Goal: Check status: Check status

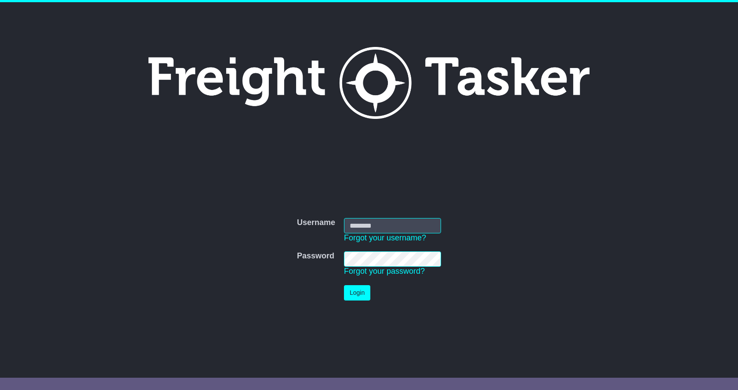
type input "**********"
click at [354, 299] on button "Login" at bounding box center [357, 292] width 26 height 15
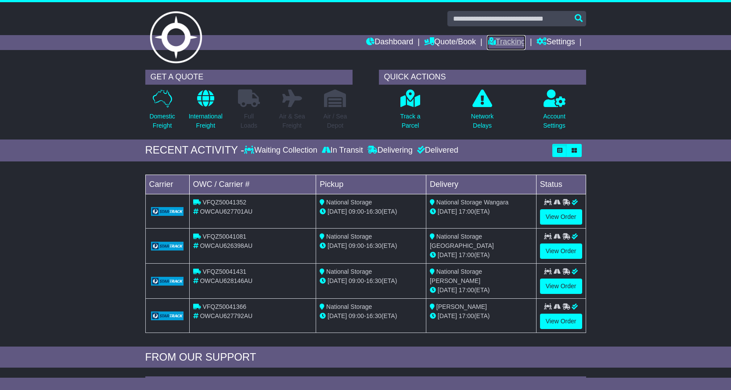
click at [513, 43] on link "Tracking" at bounding box center [506, 42] width 39 height 15
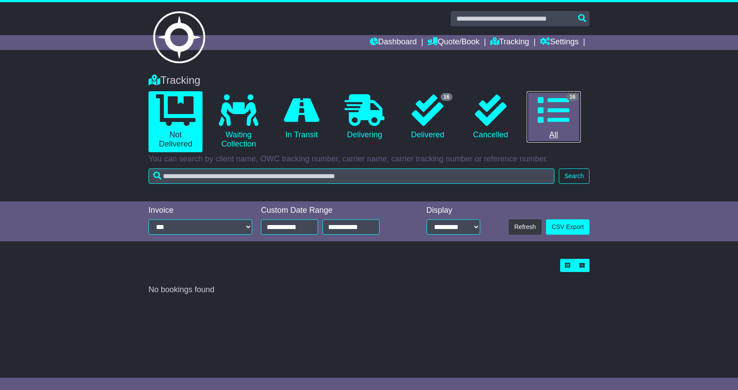
click at [555, 134] on link "16 All" at bounding box center [553, 117] width 54 height 52
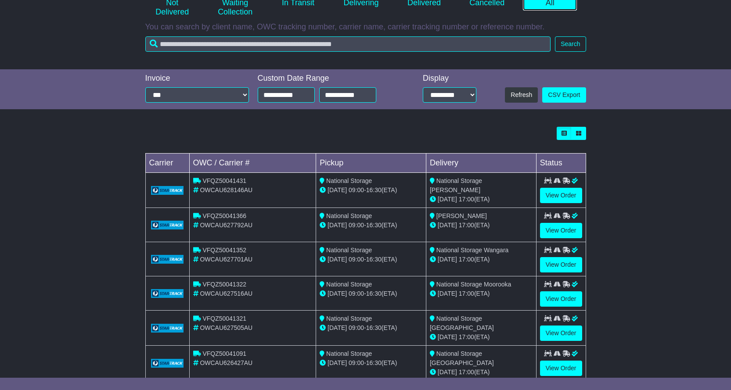
scroll to position [220, 0]
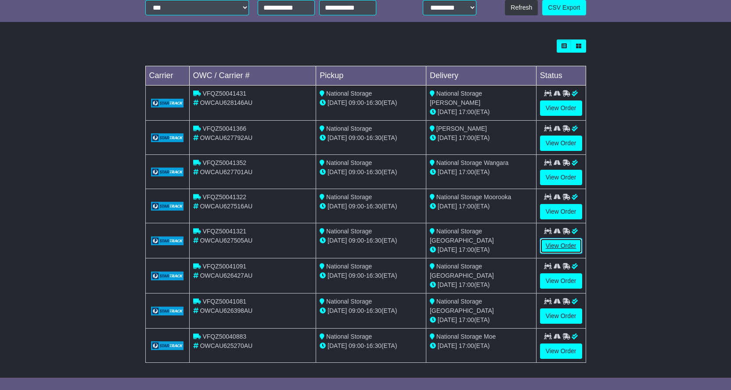
click at [569, 242] on link "View Order" at bounding box center [561, 245] width 42 height 15
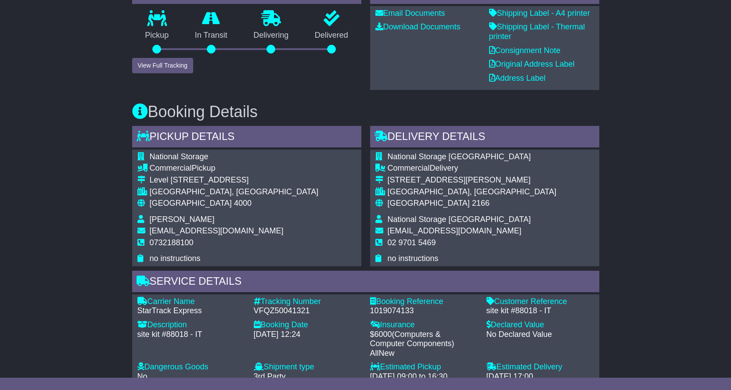
scroll to position [176, 0]
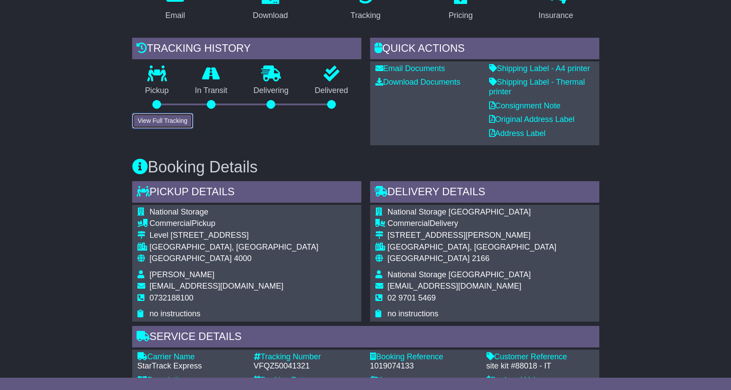
click at [182, 125] on button "View Full Tracking" at bounding box center [162, 120] width 61 height 15
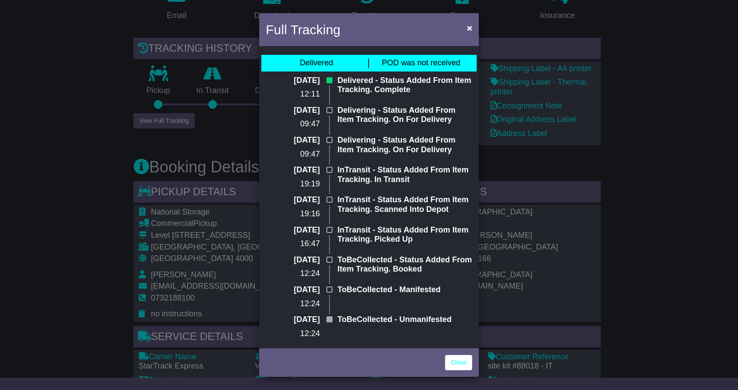
drag, startPoint x: 13, startPoint y: 109, endPoint x: 12, endPoint y: 101, distance: 8.4
click at [13, 109] on div "Full Tracking × Delivered POD was not received 31 Jul 2025 12:11 Delivered - St…" at bounding box center [369, 195] width 738 height 390
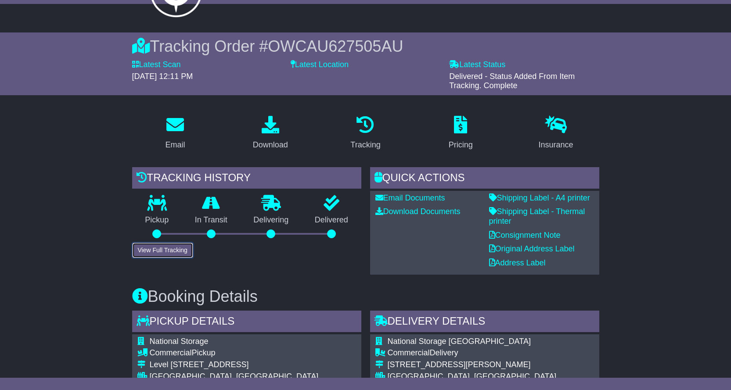
scroll to position [0, 0]
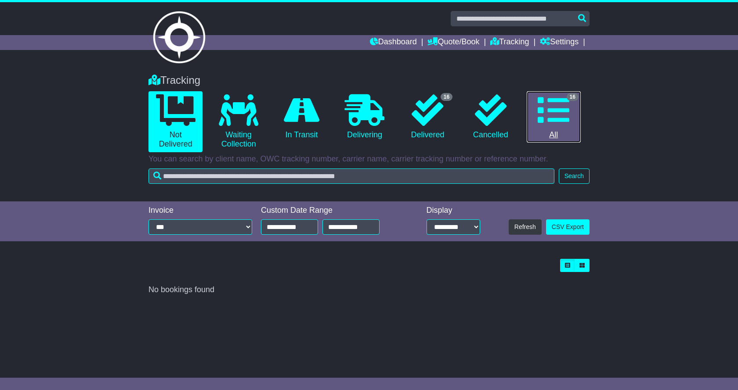
click at [555, 131] on link "16 All" at bounding box center [553, 117] width 54 height 52
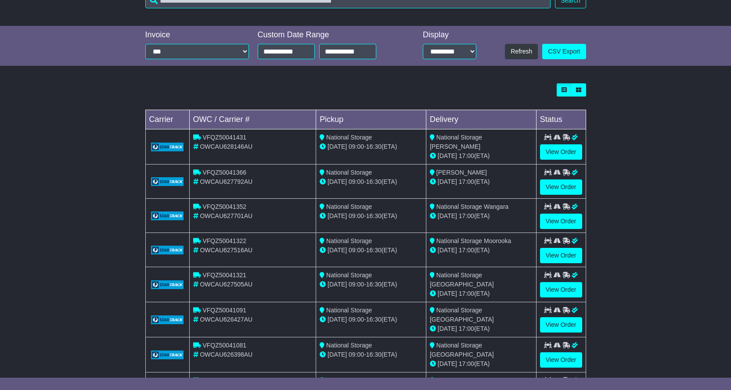
scroll to position [220, 0]
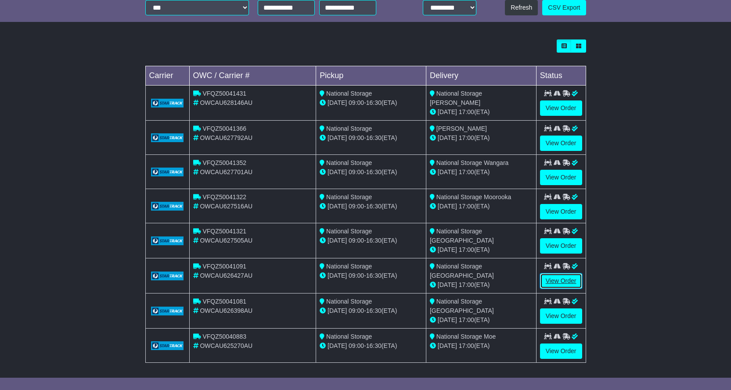
click at [565, 278] on link "View Order" at bounding box center [561, 281] width 42 height 15
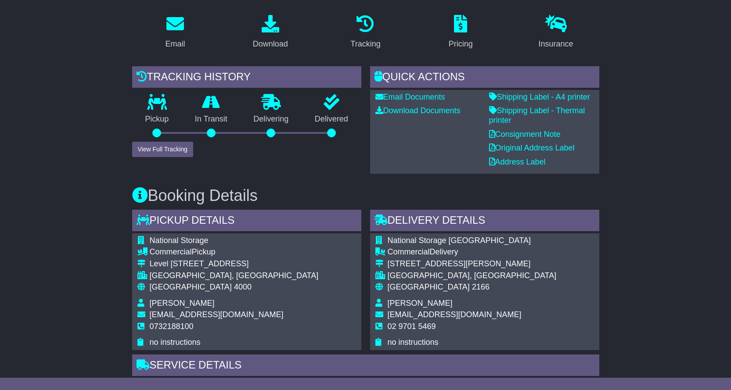
scroll to position [263, 0]
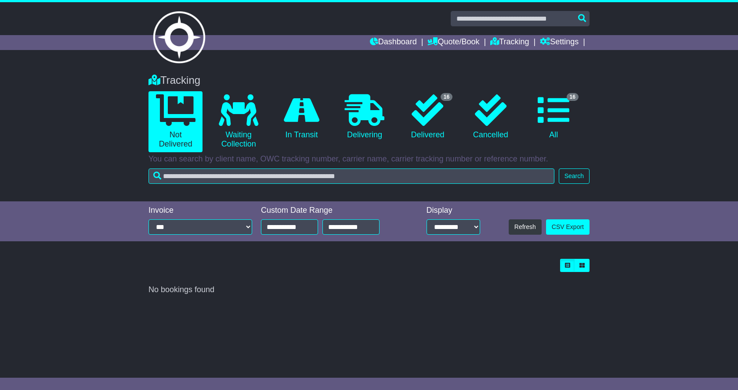
drag, startPoint x: 593, startPoint y: 360, endPoint x: 588, endPoint y: 361, distance: 4.8
click at [589, 361] on div "Tracking 0 Not Delivered 0 Waiting Collection 0 In Transit 0 Delivering 16 0" at bounding box center [369, 214] width 738 height 299
click at [452, 40] on link "Quote/Book" at bounding box center [453, 42] width 52 height 15
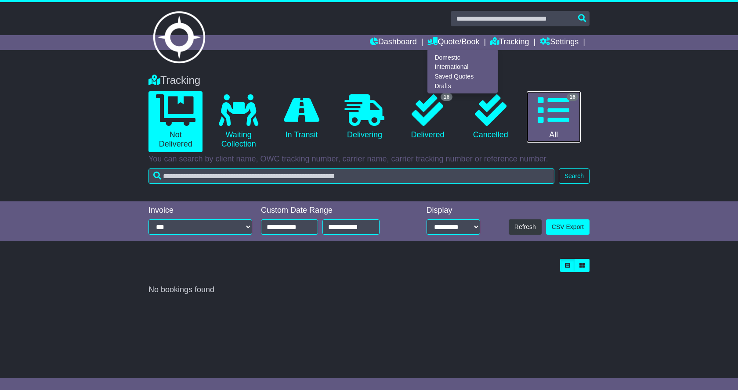
click at [561, 138] on link "16 All" at bounding box center [553, 117] width 54 height 52
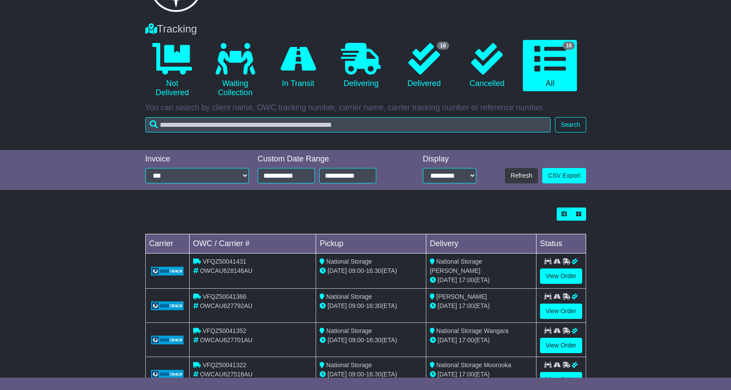
scroll to position [220, 0]
